Goal: Task Accomplishment & Management: Use online tool/utility

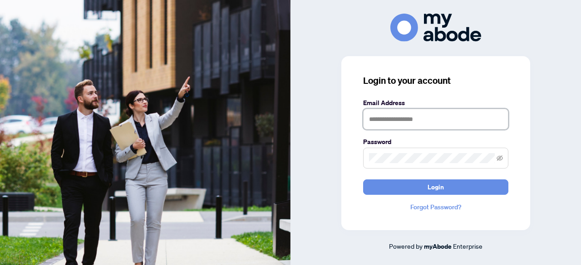
click at [430, 120] on input "text" at bounding box center [435, 119] width 145 height 21
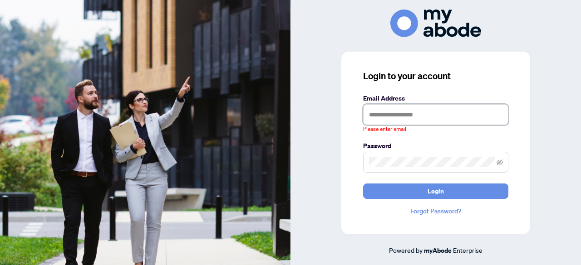
type input "**********"
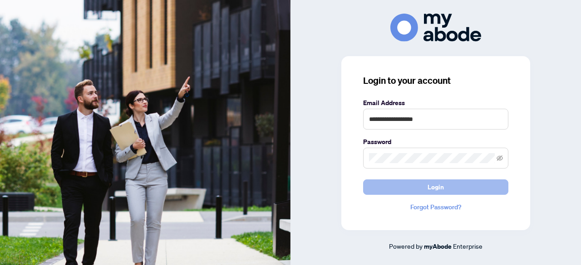
click at [439, 183] on span "Login" at bounding box center [435, 187] width 16 height 15
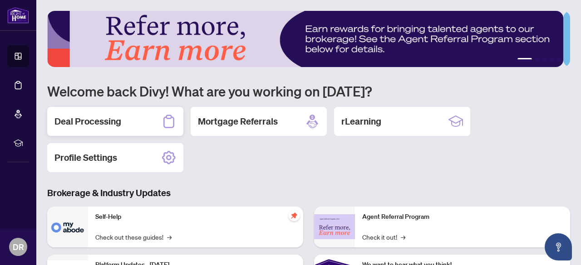
click at [101, 118] on h2 "Deal Processing" at bounding box center [87, 121] width 67 height 13
